Goal: Transaction & Acquisition: Subscribe to service/newsletter

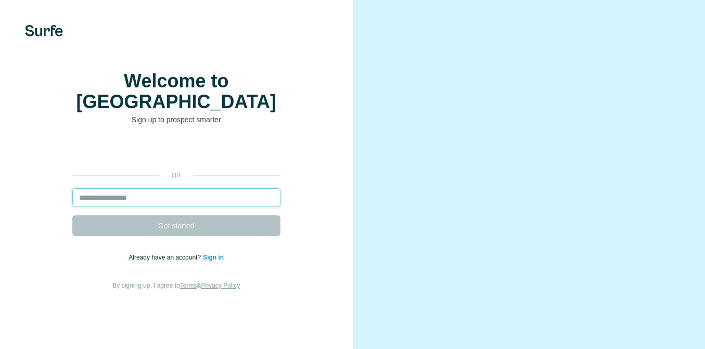
click at [201, 200] on input "email" at bounding box center [176, 197] width 208 height 19
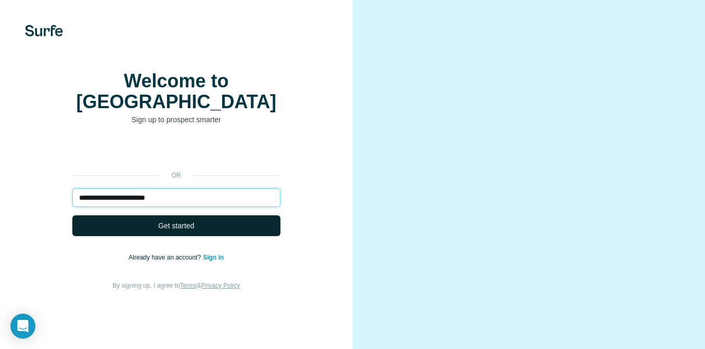
type input "**********"
click at [98, 230] on button "Get started" at bounding box center [176, 225] width 208 height 21
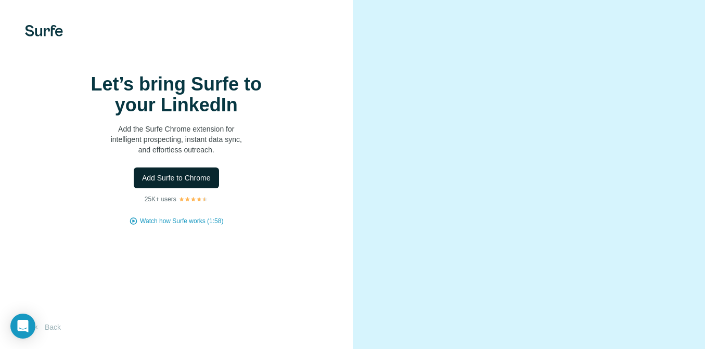
click at [181, 187] on button "Add Surfe to Chrome" at bounding box center [176, 178] width 85 height 21
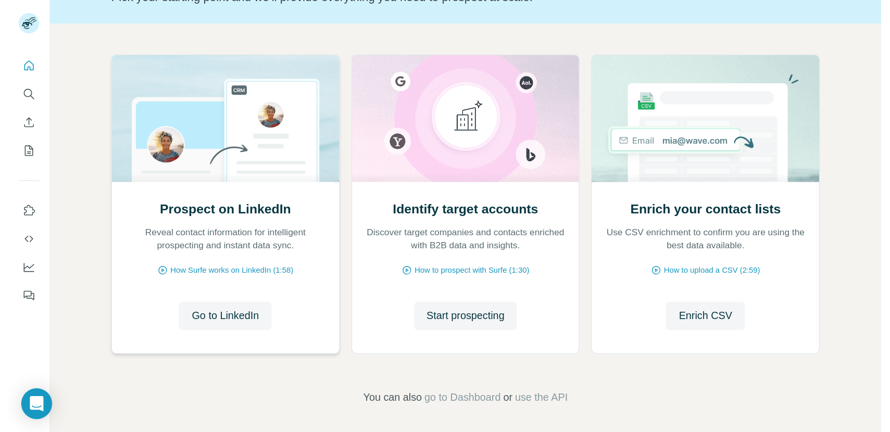
scroll to position [88, 0]
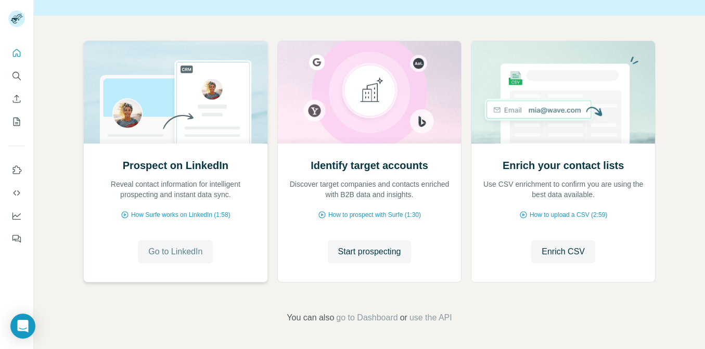
click at [184, 252] on span "Go to LinkedIn" at bounding box center [175, 252] width 54 height 12
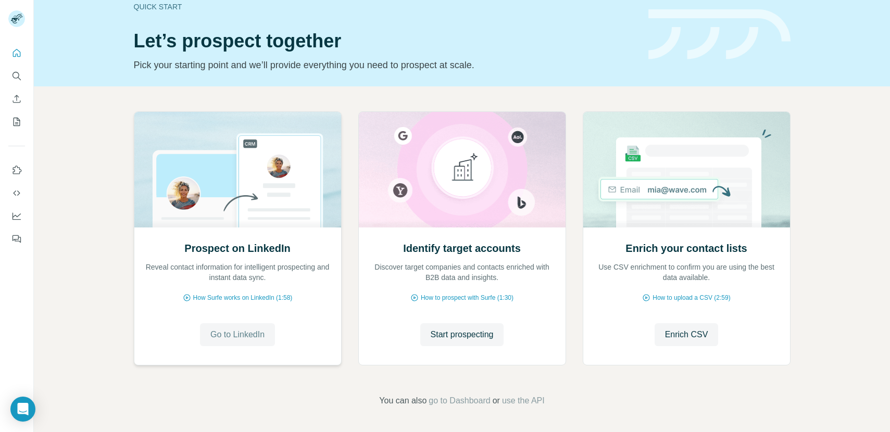
scroll to position [18, 0]
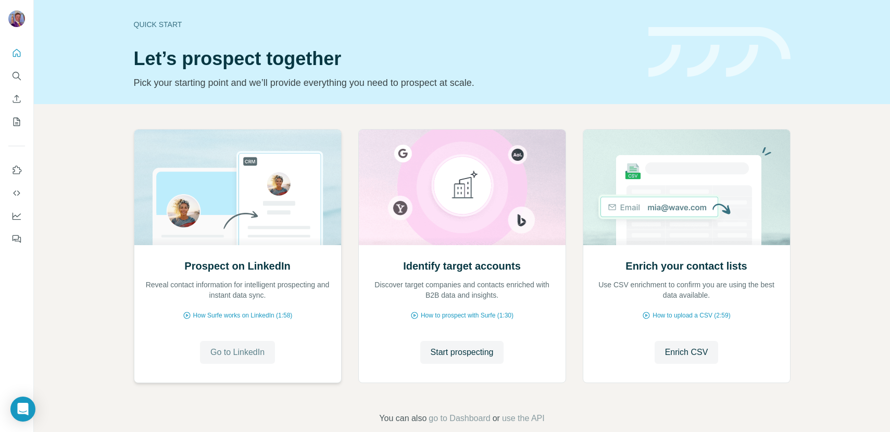
click at [254, 350] on span "Go to LinkedIn" at bounding box center [237, 352] width 54 height 12
